Goal: Task Accomplishment & Management: Use online tool/utility

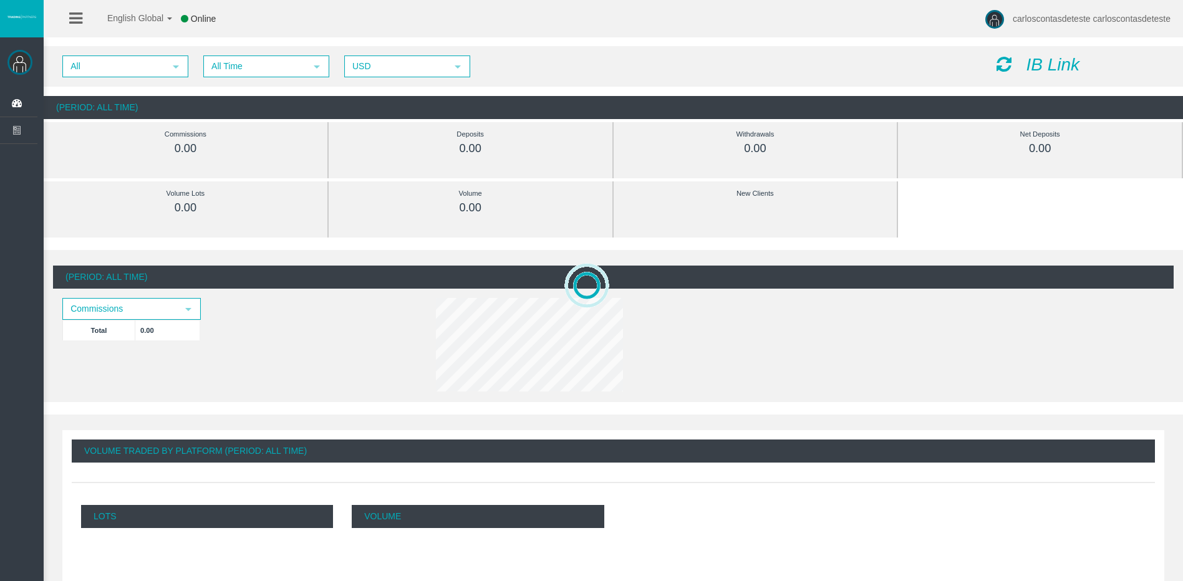
click at [1058, 67] on icon "IB Link" at bounding box center [1053, 64] width 54 height 19
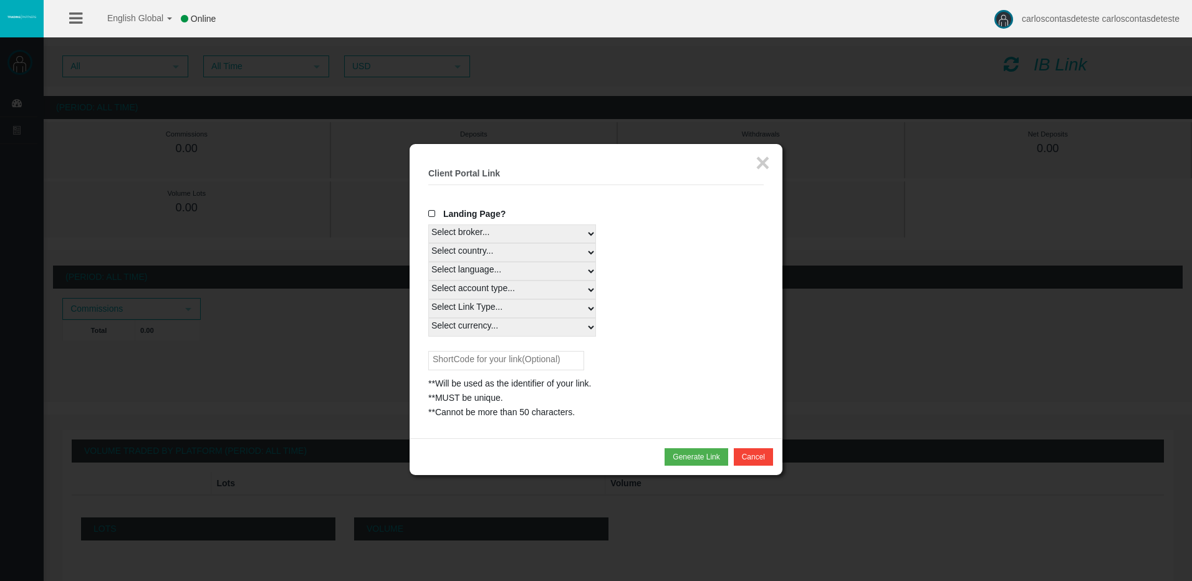
click at [572, 225] on select "Select broker... T4Trade" at bounding box center [512, 233] width 168 height 19
click at [576, 234] on select "Select broker... T4Trade" at bounding box center [512, 233] width 168 height 19
click at [572, 258] on select "Select country... Rest of the World" at bounding box center [512, 252] width 168 height 19
select select
click at [428, 243] on select "Select country... Rest of the World" at bounding box center [512, 252] width 168 height 19
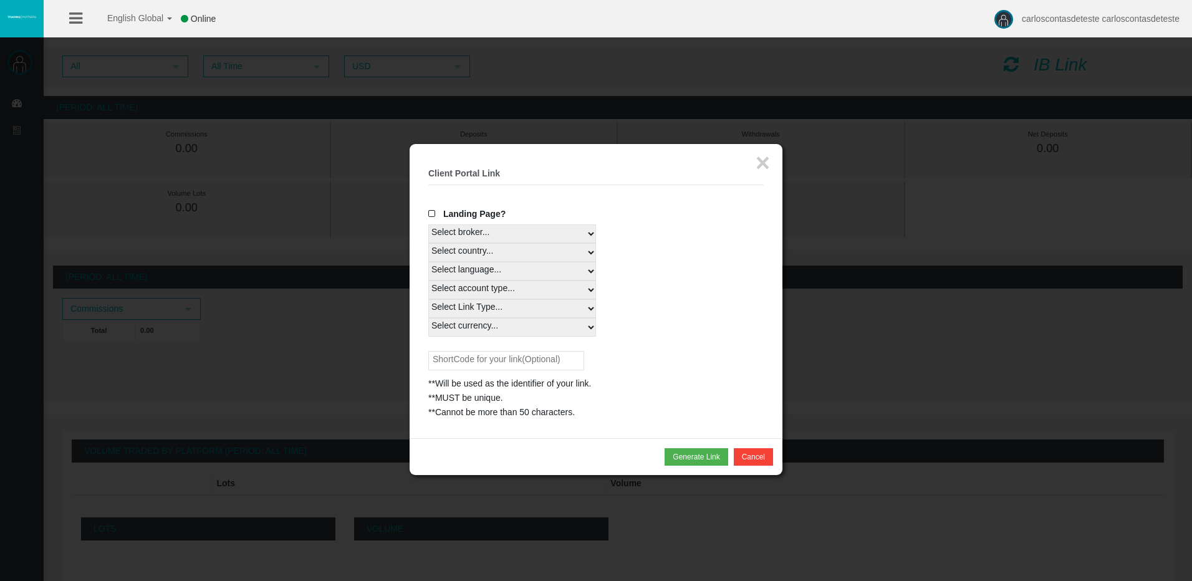
click at [564, 268] on select "Select language... English Japanese Chinese Portuguese Spanish Czech German Fre…" at bounding box center [512, 271] width 168 height 19
select select
click at [428, 262] on select "Select language... English Japanese Chinese Portuguese Spanish Czech German Fre…" at bounding box center [512, 271] width 168 height 19
click at [534, 291] on select "Select account type... All Platforms MT4 LiveFloatingSpreadAccount MT4 LiveFixe…" at bounding box center [512, 290] width 168 height 19
select select
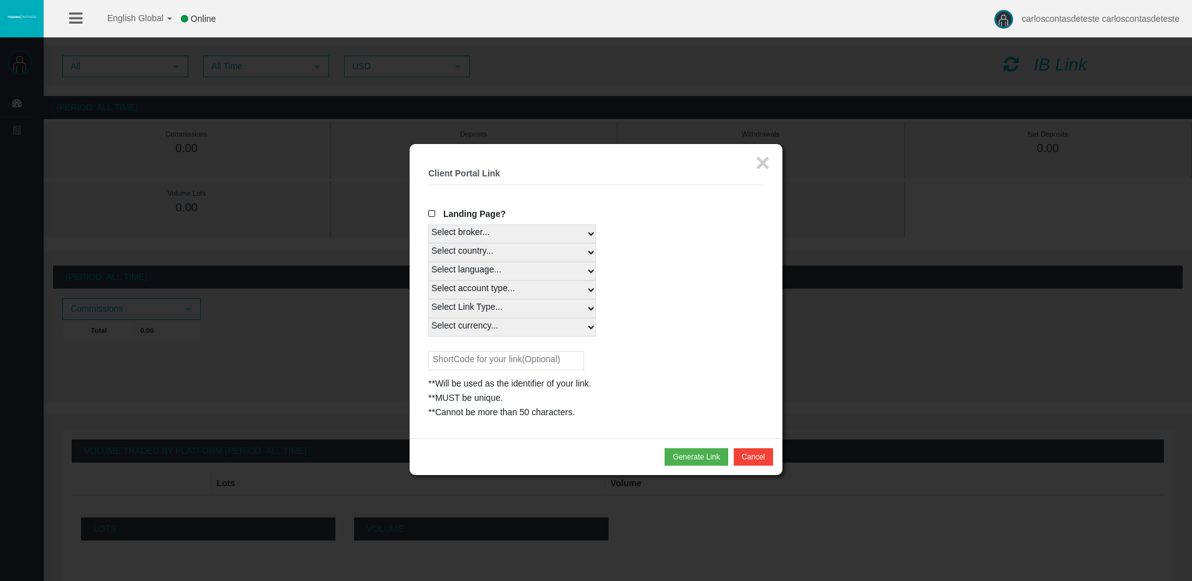
click at [428, 281] on select "Select account type... All Platforms MT4 LiveFloatingSpreadAccount MT4 LiveFixe…" at bounding box center [512, 290] width 168 height 19
click at [525, 314] on select "Select Link Type... Real" at bounding box center [512, 308] width 168 height 19
select select "Real"
click at [428, 299] on select "Select Link Type... Real" at bounding box center [512, 308] width 168 height 19
click at [523, 326] on select "Select currency... All Currencies EUR GBP USD" at bounding box center [512, 327] width 168 height 19
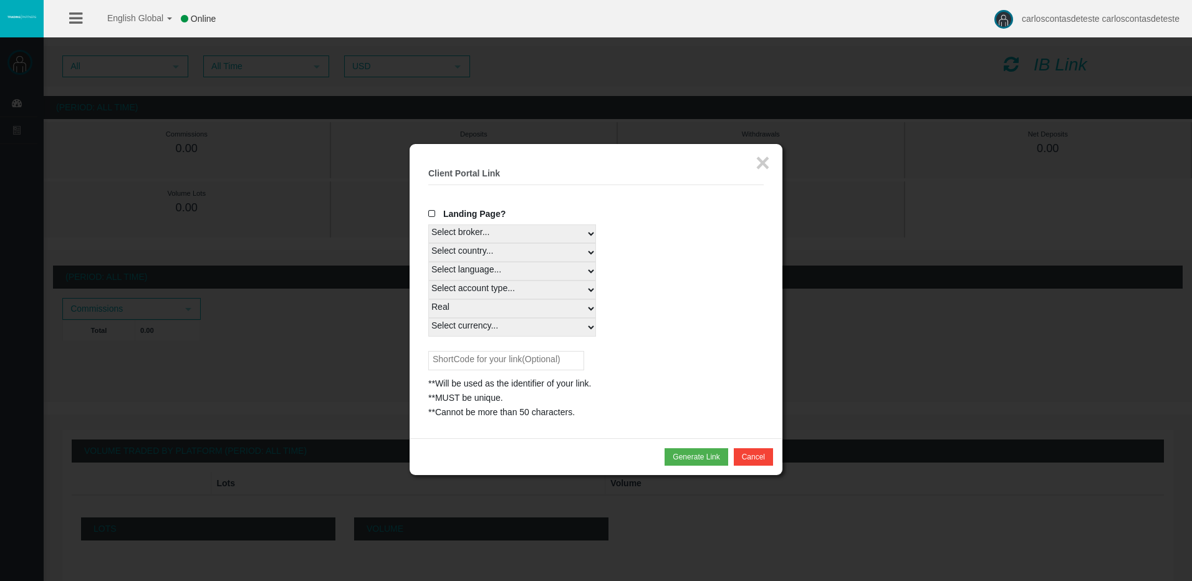
select select "All Currencies"
click at [428, 318] on select "Select currency... All Currencies EUR GBP USD" at bounding box center [512, 327] width 168 height 19
click at [647, 182] on legend "× Client Portal Link" at bounding box center [595, 174] width 335 height 22
click at [698, 461] on button "Generate Link" at bounding box center [696, 456] width 63 height 17
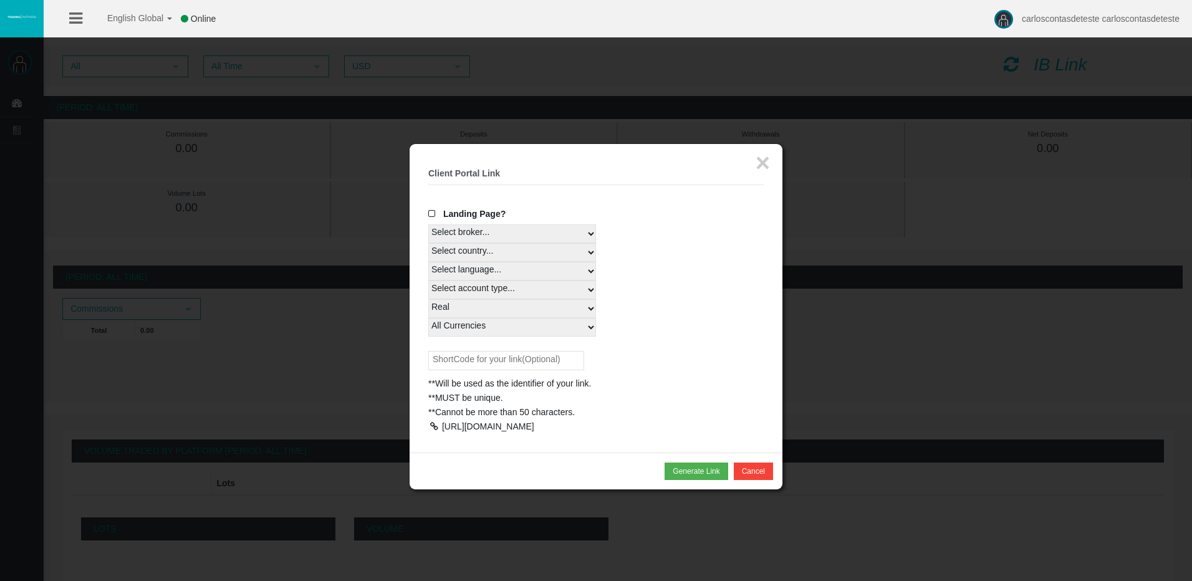
drag, startPoint x: 577, startPoint y: 456, endPoint x: 443, endPoint y: 428, distance: 137.0
click at [443, 428] on div "[URL][DOMAIN_NAME]" at bounding box center [595, 427] width 335 height 14
copy div "[URL][DOMAIN_NAME]"
